Goal: Task Accomplishment & Management: Use online tool/utility

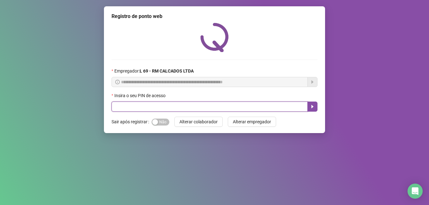
drag, startPoint x: 129, startPoint y: 111, endPoint x: 128, endPoint y: 107, distance: 3.3
click at [129, 109] on input "text" at bounding box center [210, 107] width 196 height 10
type input "*****"
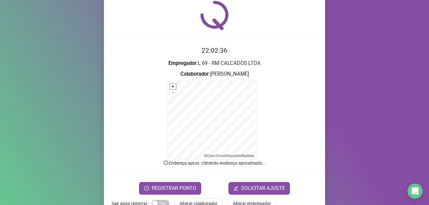
scroll to position [40, 0]
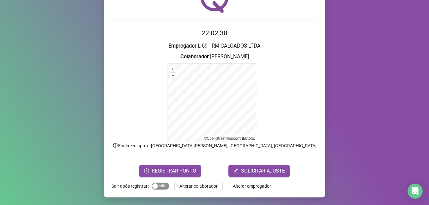
click at [154, 183] on span "Sim Não" at bounding box center [161, 186] width 18 height 7
click at [175, 163] on form "22:02:40 Empregador : L 69 - RM CALCADOS LTDA Colaborador : [PERSON_NAME] + – ⇧…" at bounding box center [215, 102] width 206 height 149
click at [176, 170] on span "REGISTRAR PONTO" at bounding box center [174, 172] width 45 height 8
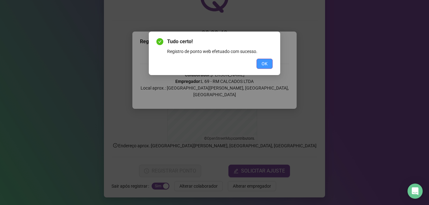
click at [261, 62] on button "OK" at bounding box center [265, 64] width 16 height 10
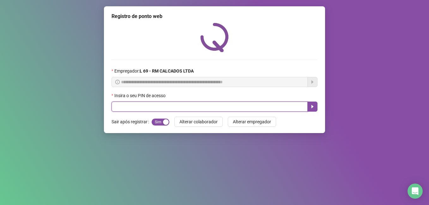
click at [203, 108] on input "text" at bounding box center [210, 107] width 196 height 10
type input "*****"
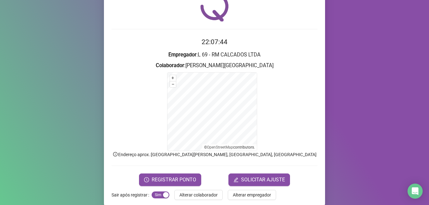
scroll to position [32, 0]
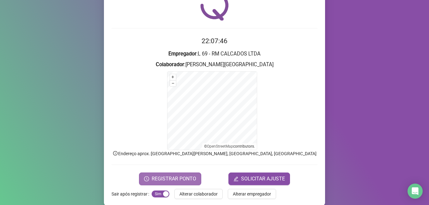
click at [178, 177] on span "REGISTRAR PONTO" at bounding box center [174, 179] width 45 height 8
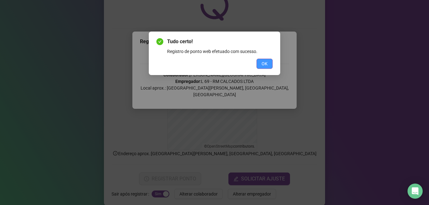
click at [264, 62] on span "OK" at bounding box center [265, 63] width 6 height 7
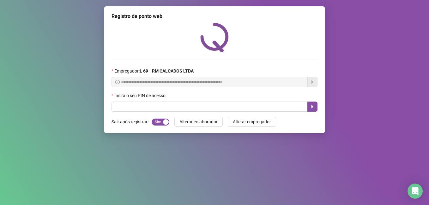
scroll to position [0, 0]
